Goal: Transaction & Acquisition: Purchase product/service

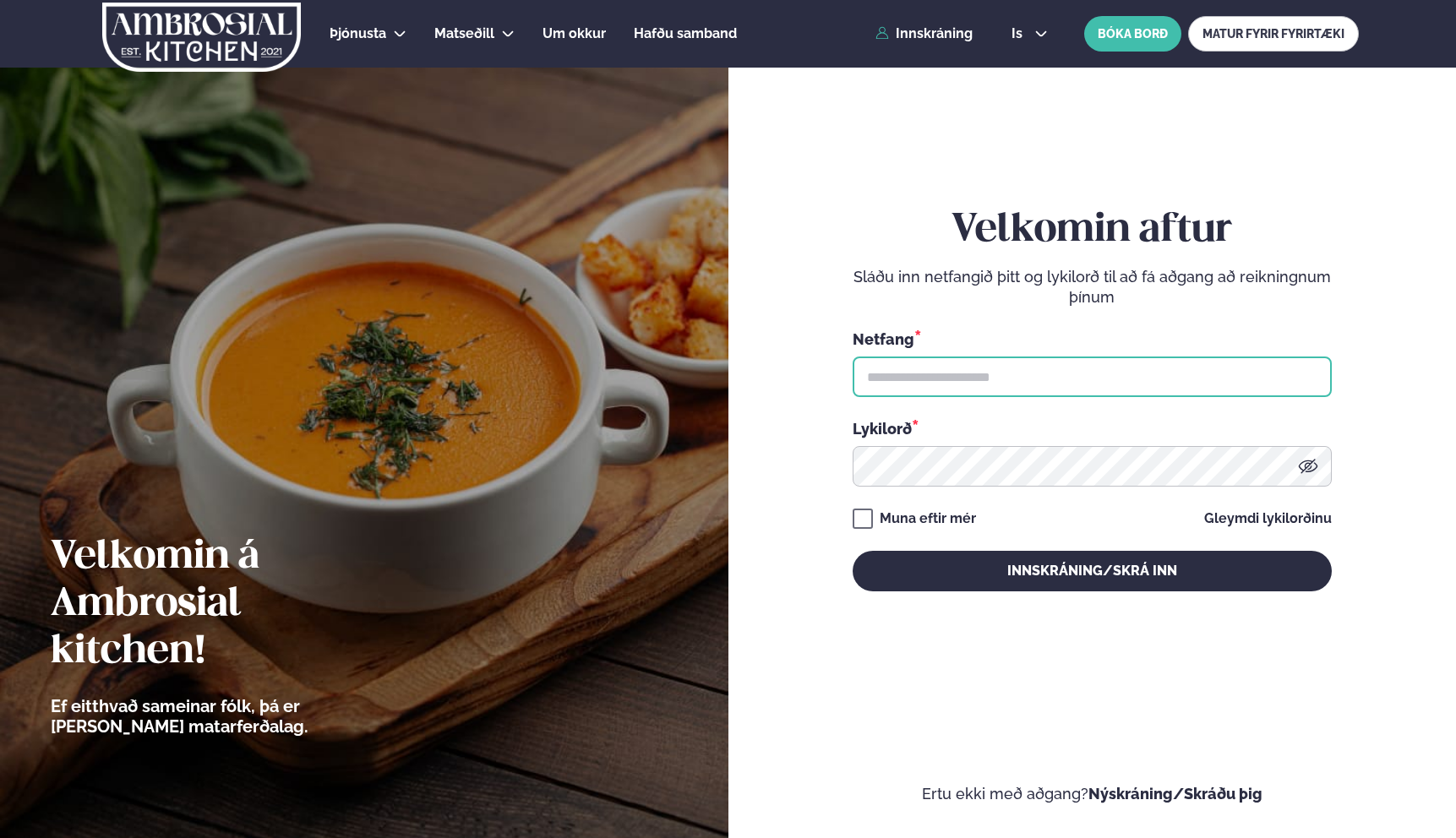
click at [996, 377] on input "text" at bounding box center [1092, 377] width 479 height 41
click at [1004, 358] on input "text" at bounding box center [1092, 377] width 479 height 41
type input "**********"
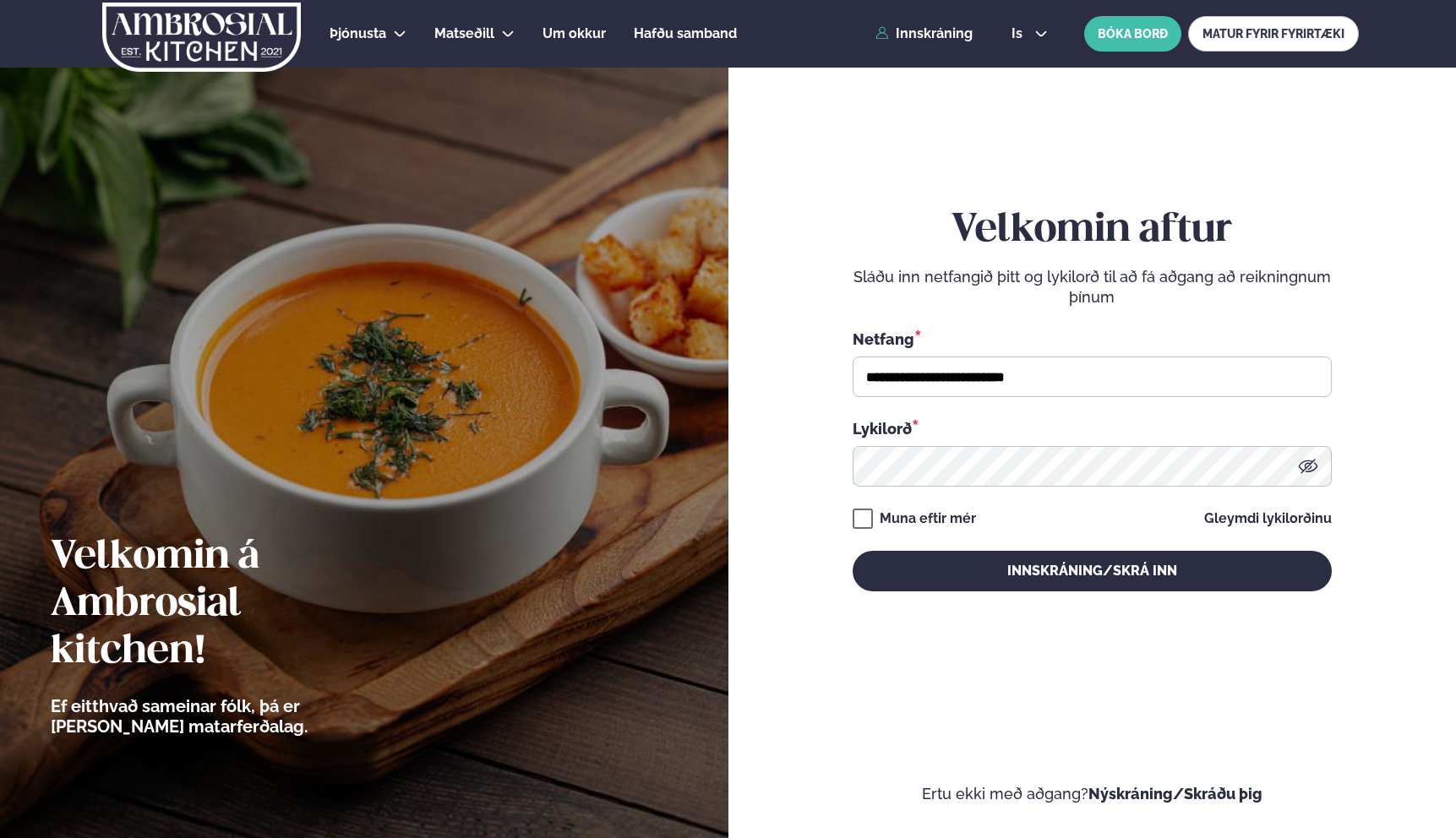
click at [1027, 595] on div "**********" at bounding box center [1092, 398] width 479 height 742
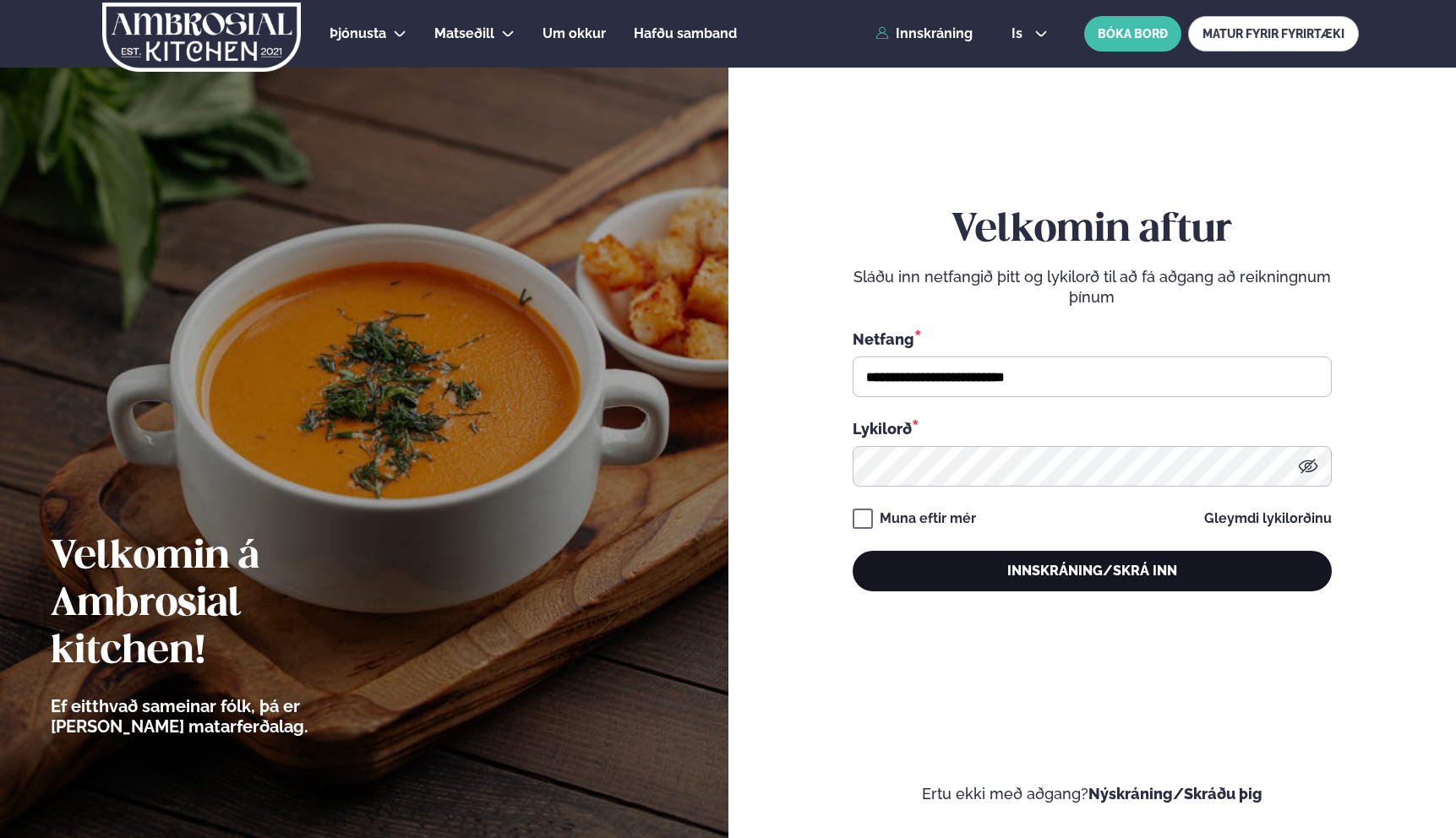
click at [1027, 585] on button "Innskráning/Skrá inn" at bounding box center [1092, 571] width 479 height 41
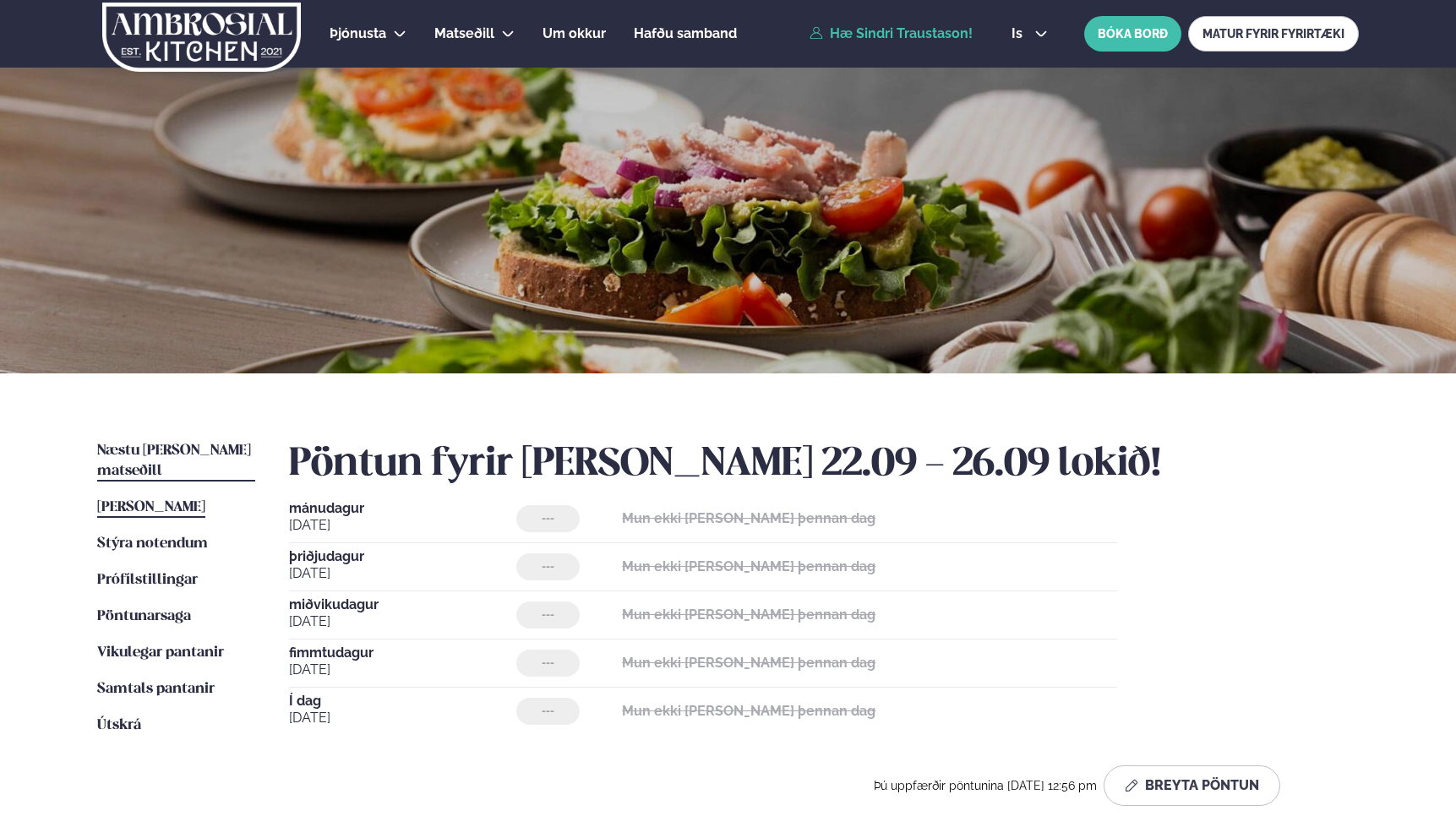
click at [168, 444] on span "Næstu [PERSON_NAME] matseðill" at bounding box center [174, 460] width 153 height 35
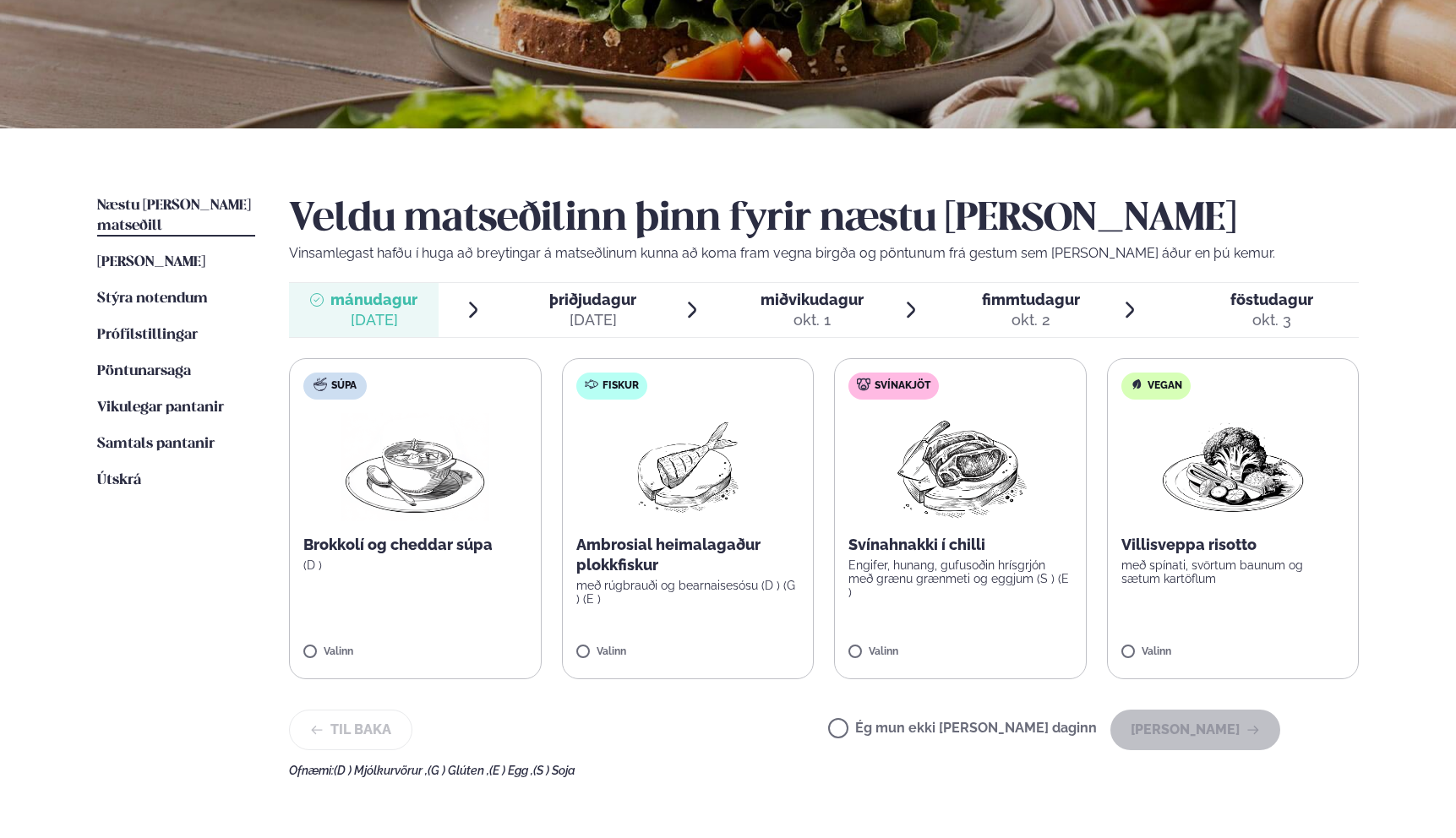
scroll to position [429, 0]
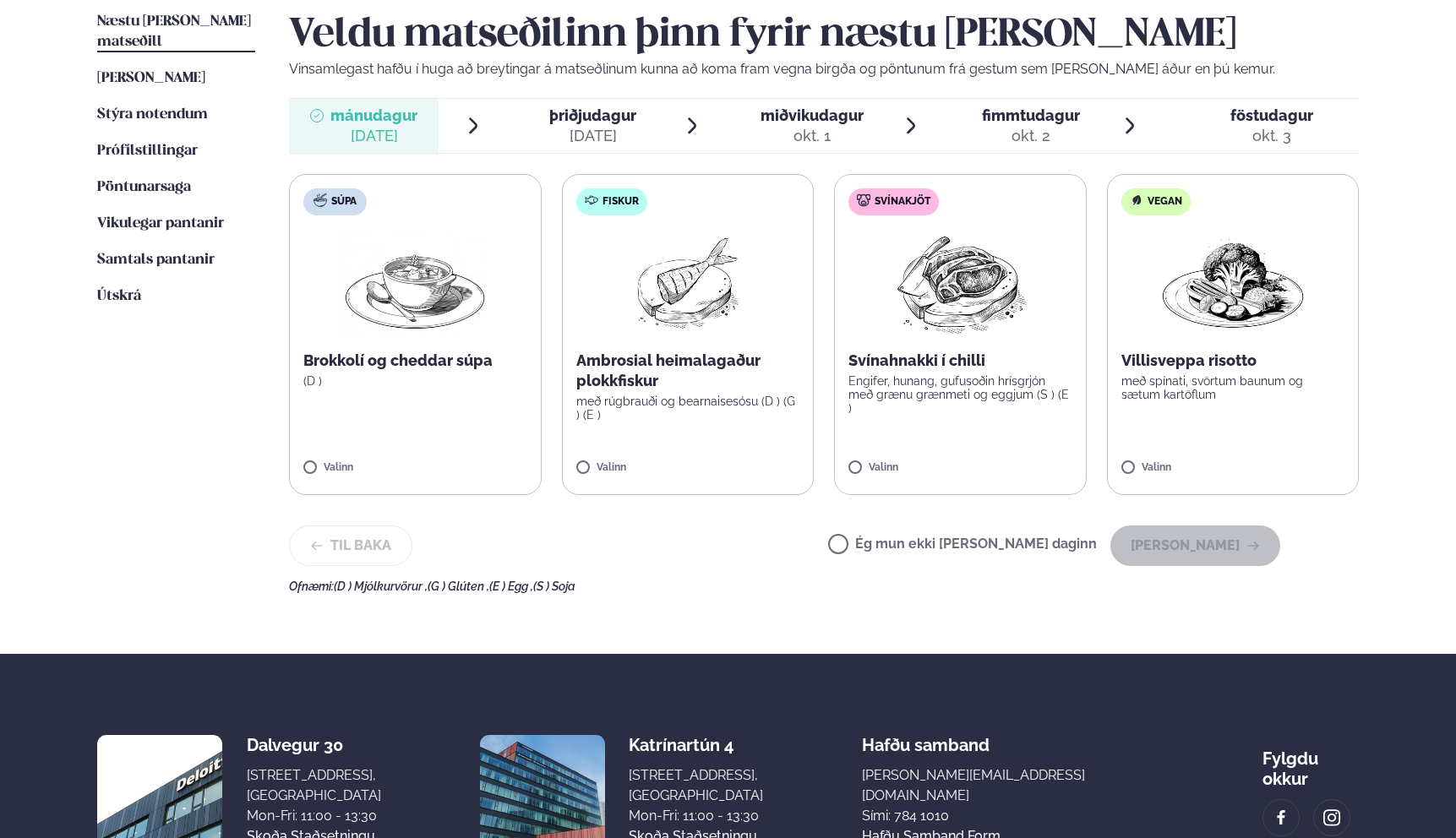
click at [980, 411] on label "Svínakjöt Svínahnakki í chilli Engifer, hunang, gufusoðin hrísgrjón með grænu g…" at bounding box center [960, 334] width 253 height 321
click at [1223, 544] on button "[PERSON_NAME]" at bounding box center [1194, 545] width 169 height 41
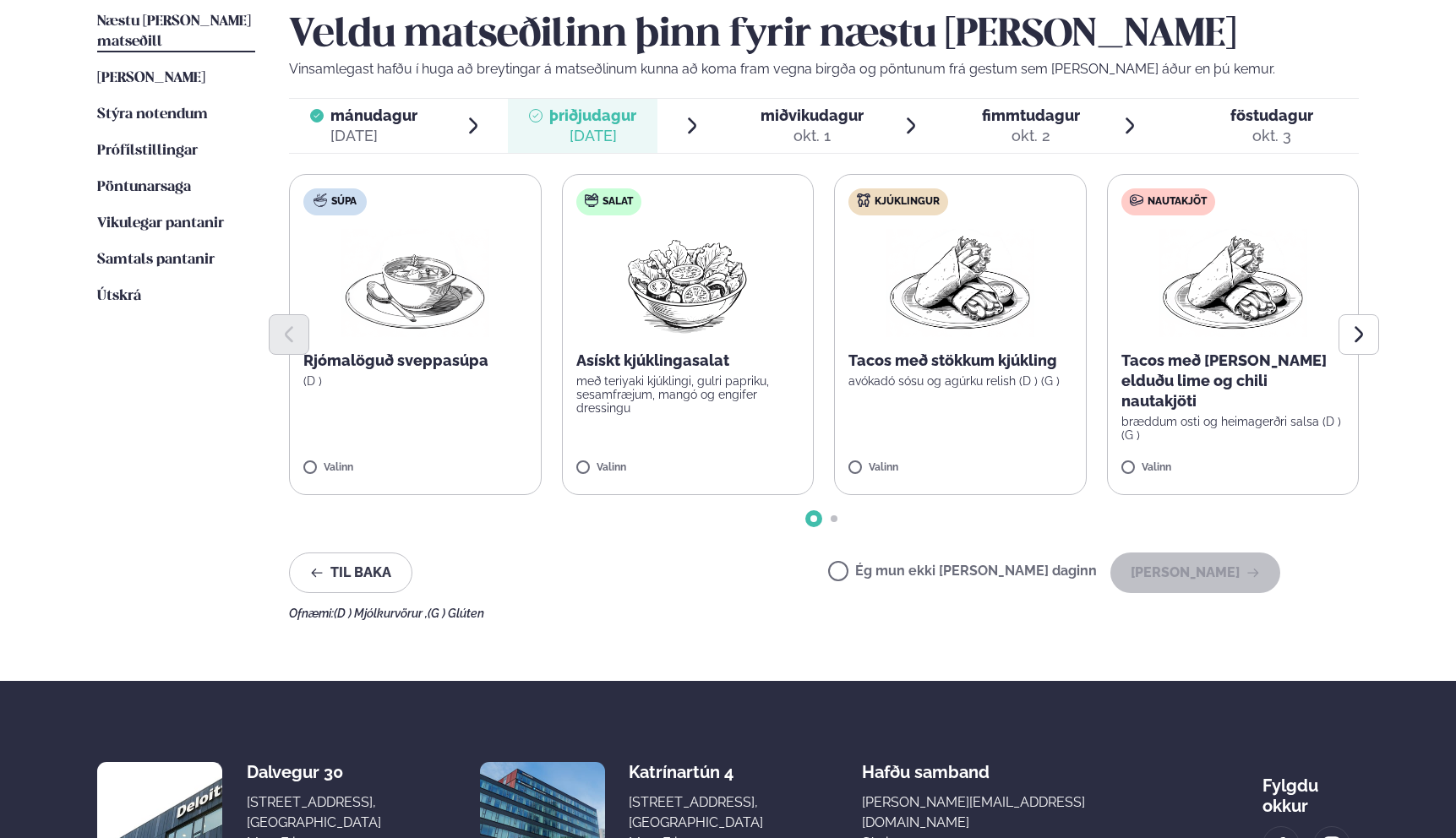
click at [960, 388] on label "Kjúklingur Tacos með stökkum kjúkling avókadó sósu og agúrku relish (D ) (G ) V…" at bounding box center [960, 334] width 253 height 321
click at [924, 458] on div at bounding box center [909, 459] width 64 height 34
click at [1200, 415] on p "bræddum osti og heimagerðri salsa (D ) (G )" at bounding box center [1233, 428] width 224 height 27
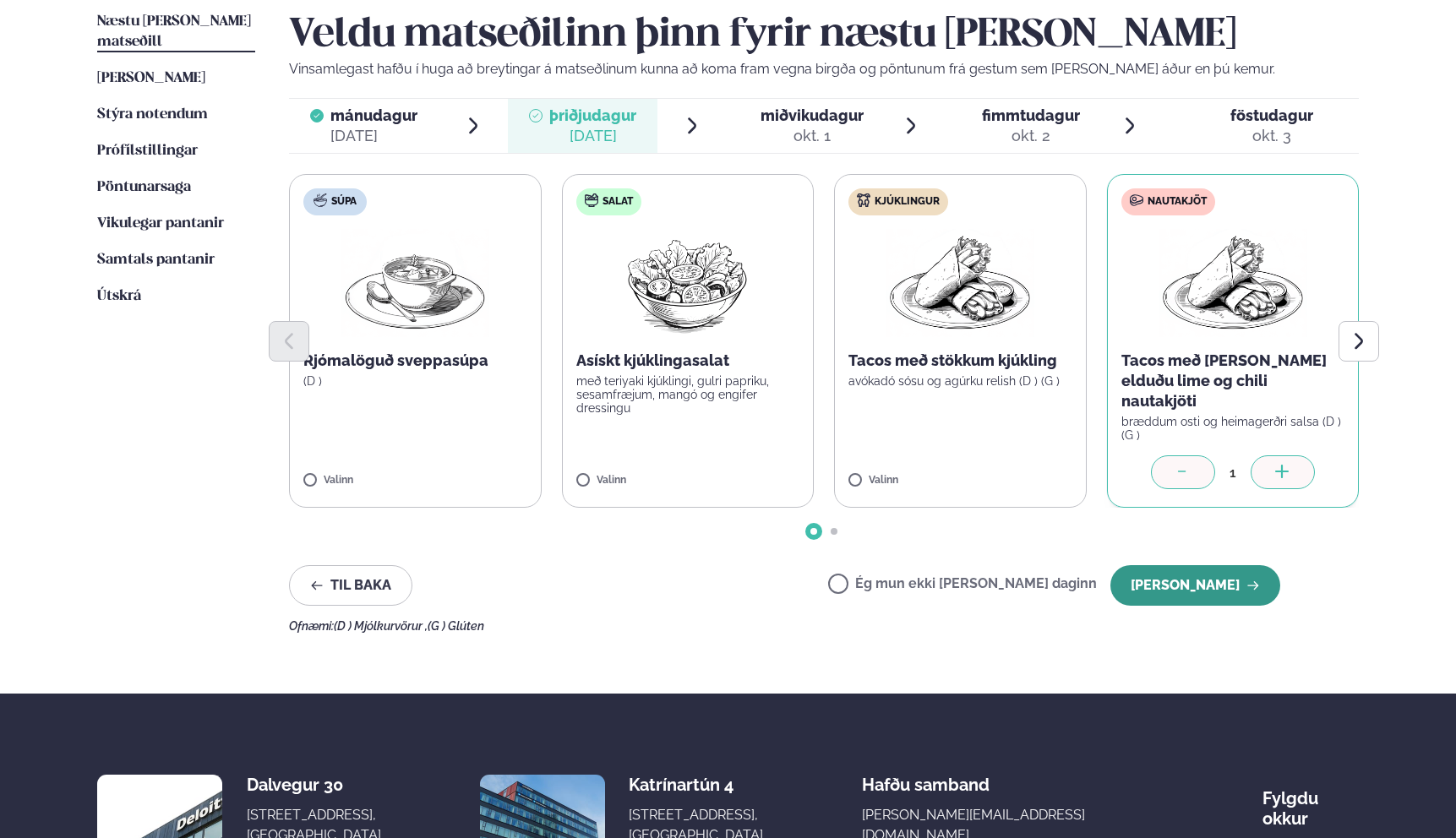
click at [1162, 565] on button "[PERSON_NAME]" at bounding box center [1194, 585] width 169 height 41
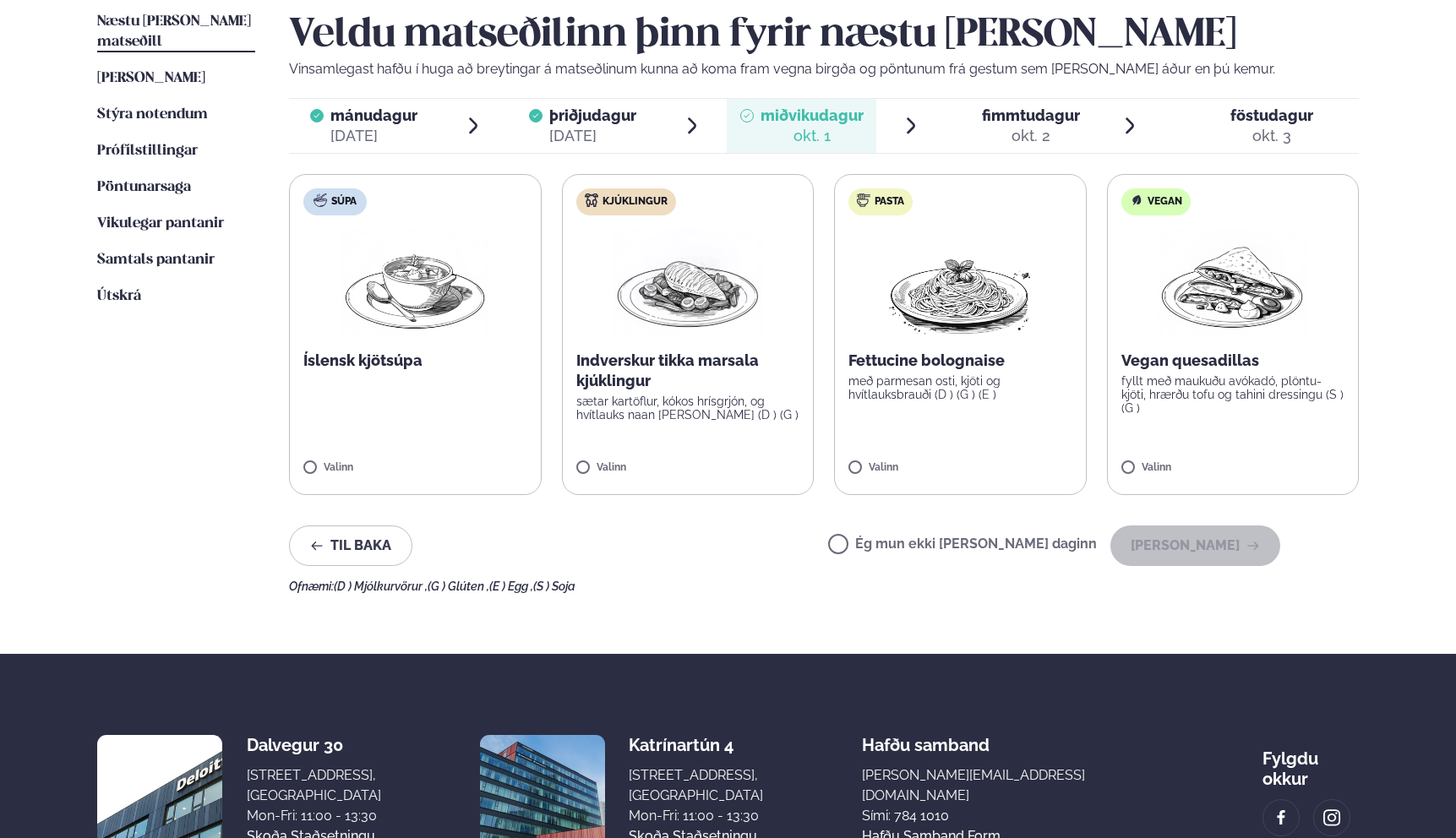
click at [609, 370] on p "Indverskur tikka marsala kjúklingur" at bounding box center [688, 371] width 224 height 41
click at [1205, 544] on button "[PERSON_NAME]" at bounding box center [1194, 545] width 169 height 41
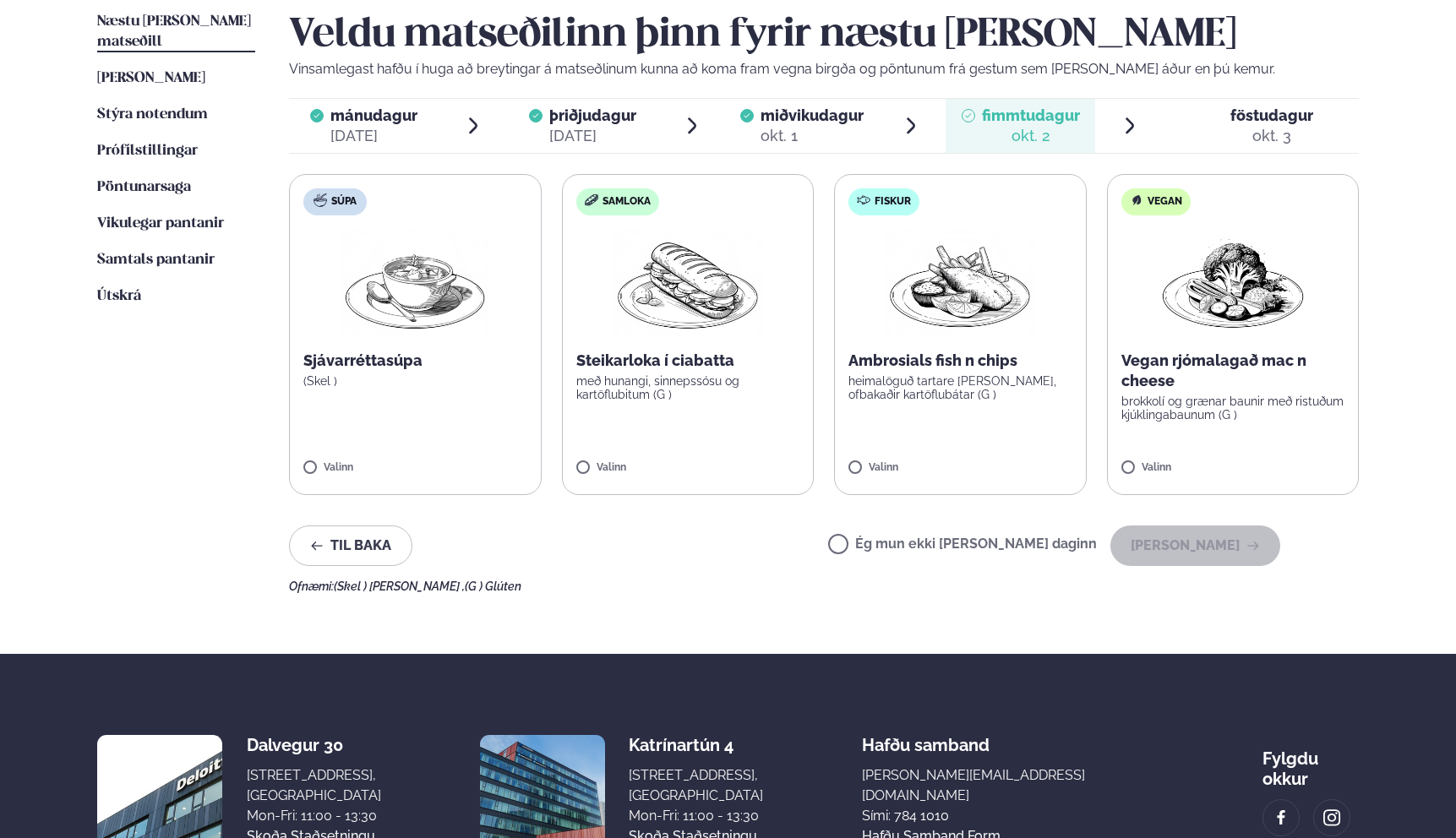
click at [931, 380] on p "heimalöguð tartare [PERSON_NAME], ofbakaðir kartöflubátar (G )" at bounding box center [960, 388] width 224 height 27
click at [1184, 536] on button "[PERSON_NAME]" at bounding box center [1194, 545] width 169 height 41
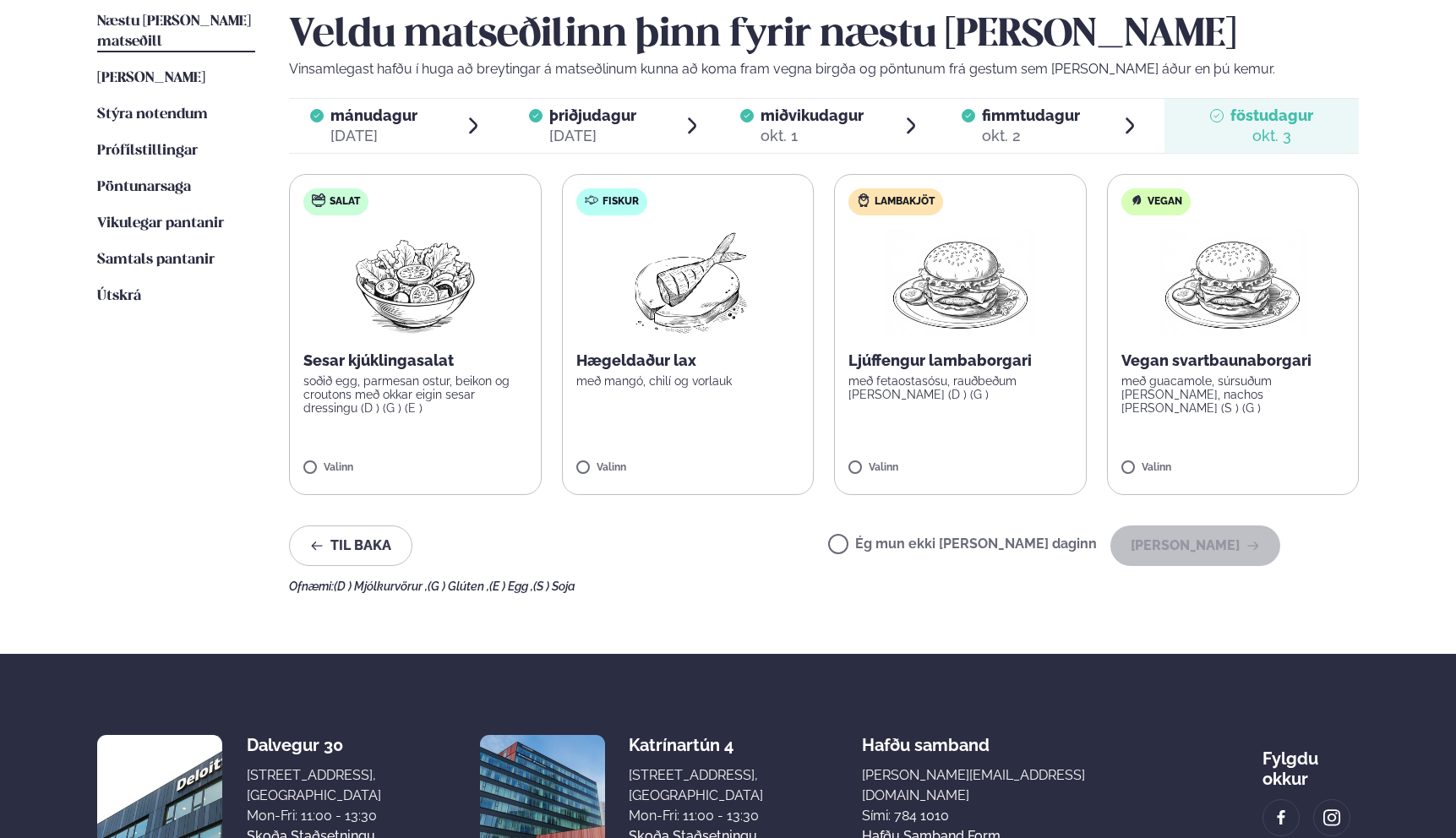
click at [645, 360] on p "Hægeldaður lax" at bounding box center [688, 360] width 224 height 20
click at [1224, 546] on button "[PERSON_NAME]" at bounding box center [1194, 545] width 169 height 41
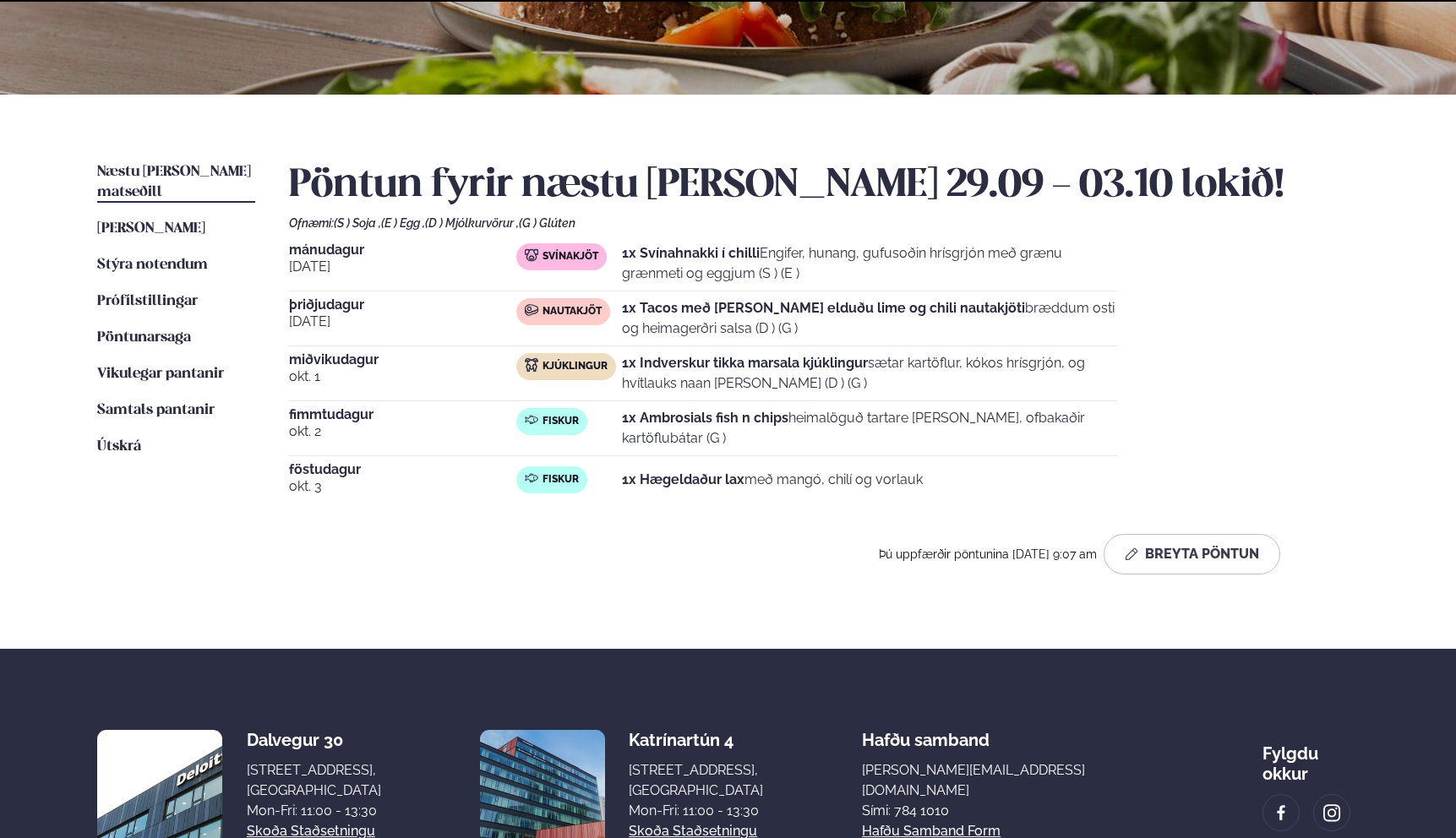
scroll to position [423, 0]
